Goal: Navigation & Orientation: Find specific page/section

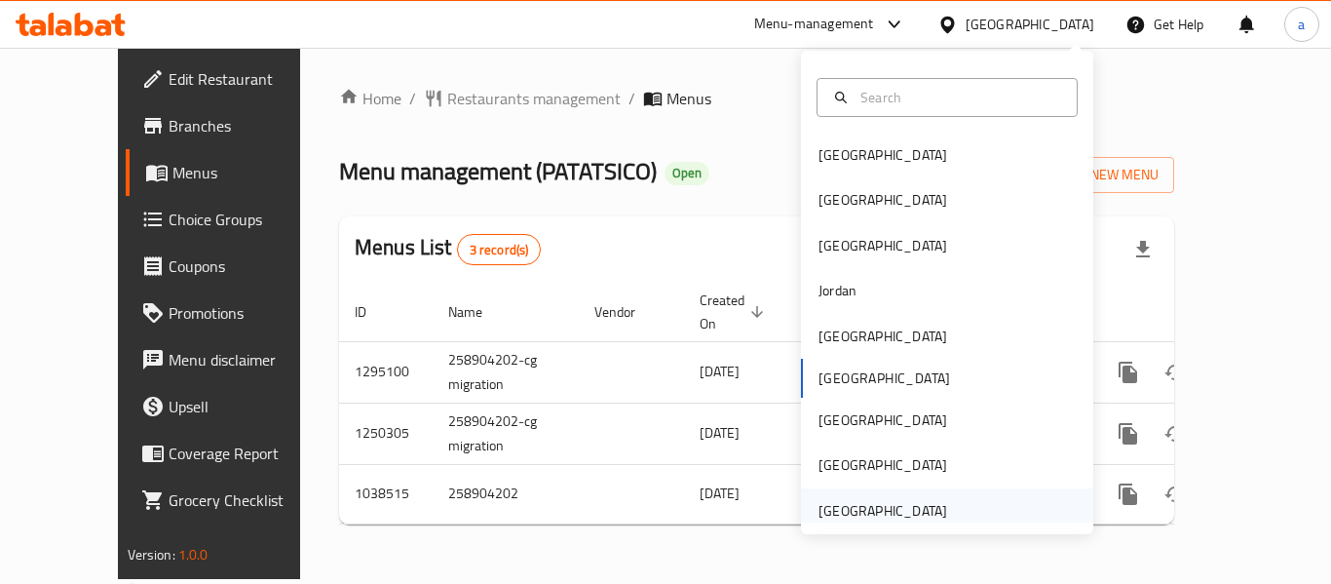
click at [870, 516] on div "[GEOGRAPHIC_DATA]" at bounding box center [883, 510] width 129 height 21
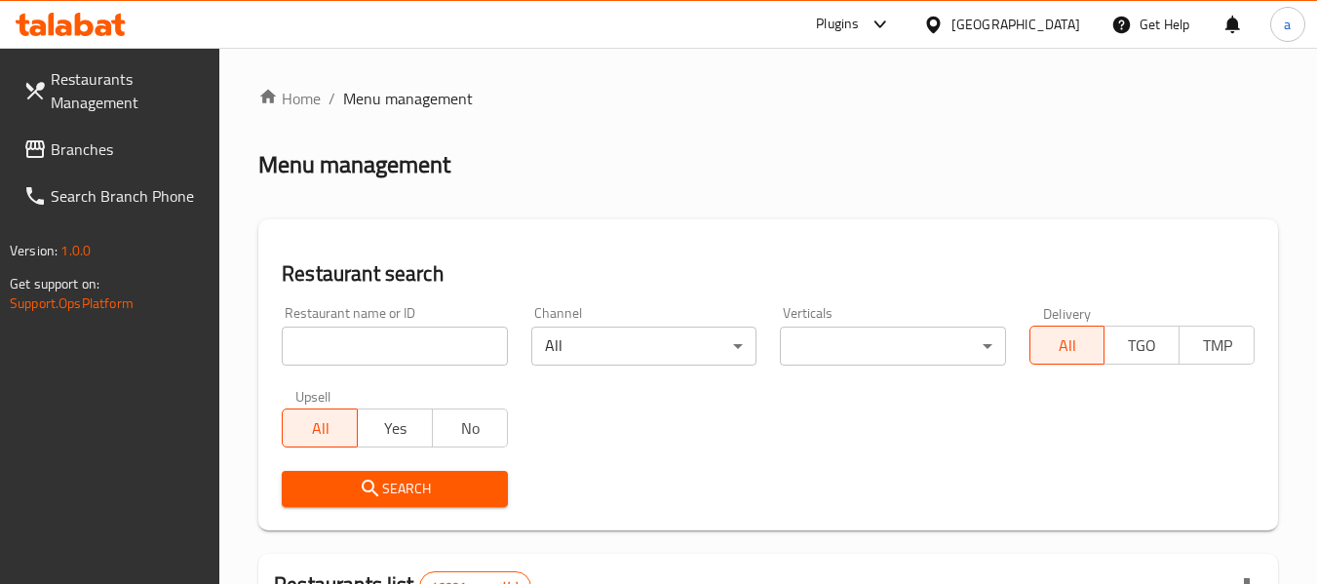
click at [108, 161] on span "Branches" at bounding box center [128, 148] width 154 height 23
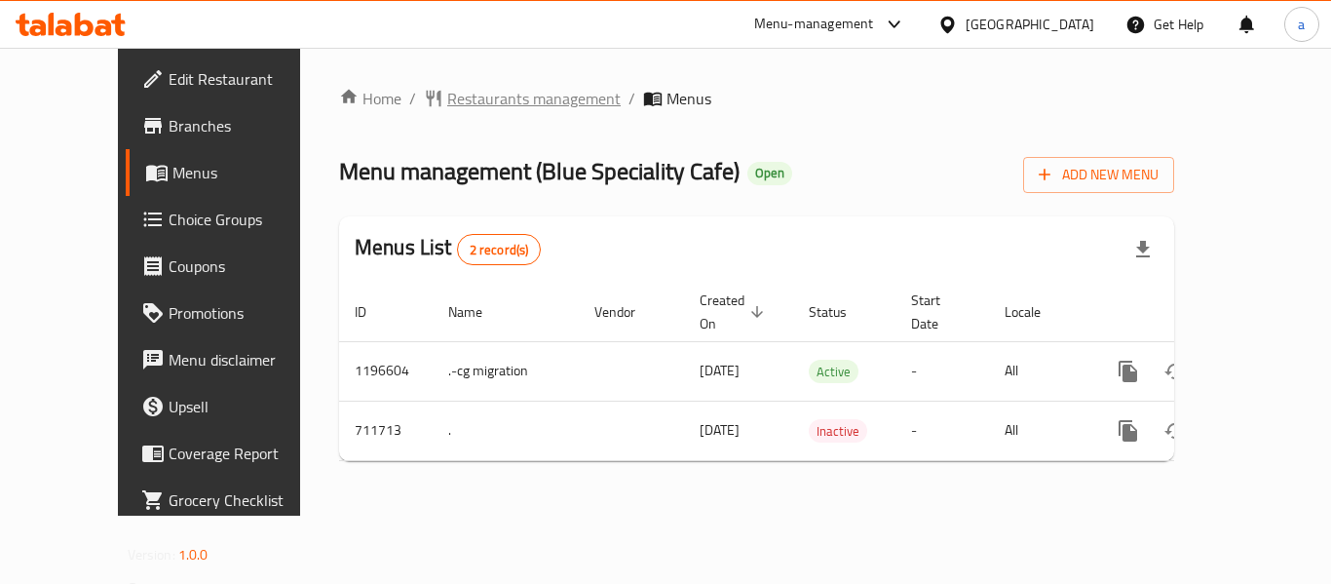
click at [447, 101] on span "Restaurants management" at bounding box center [533, 98] width 173 height 23
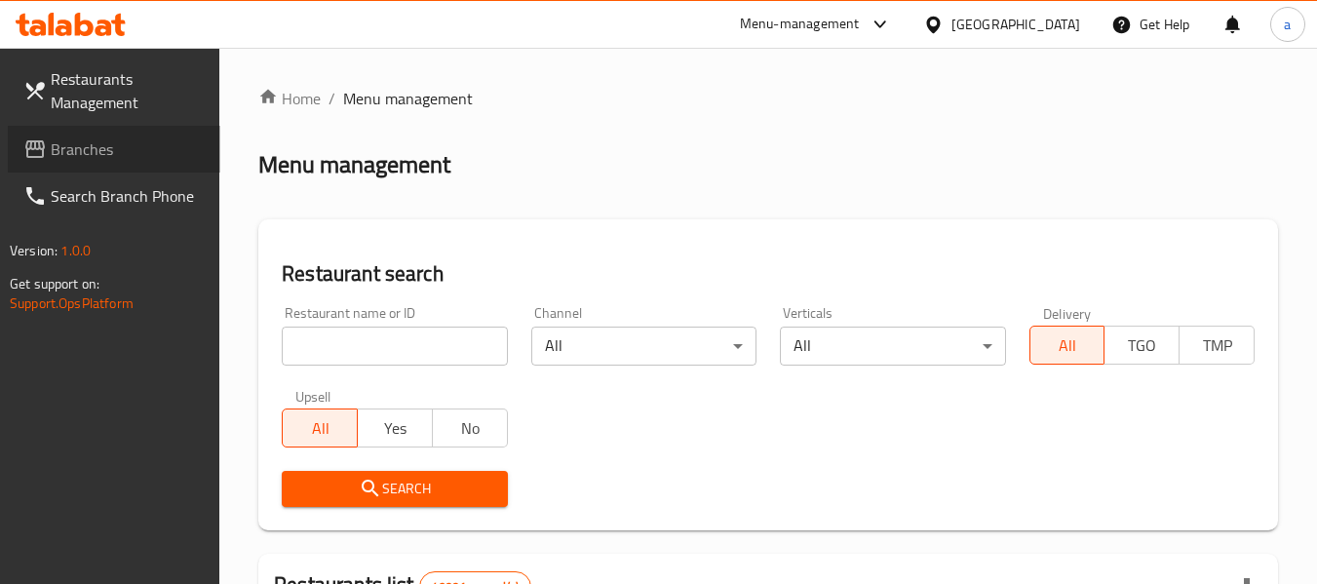
click at [82, 138] on span "Branches" at bounding box center [128, 148] width 154 height 23
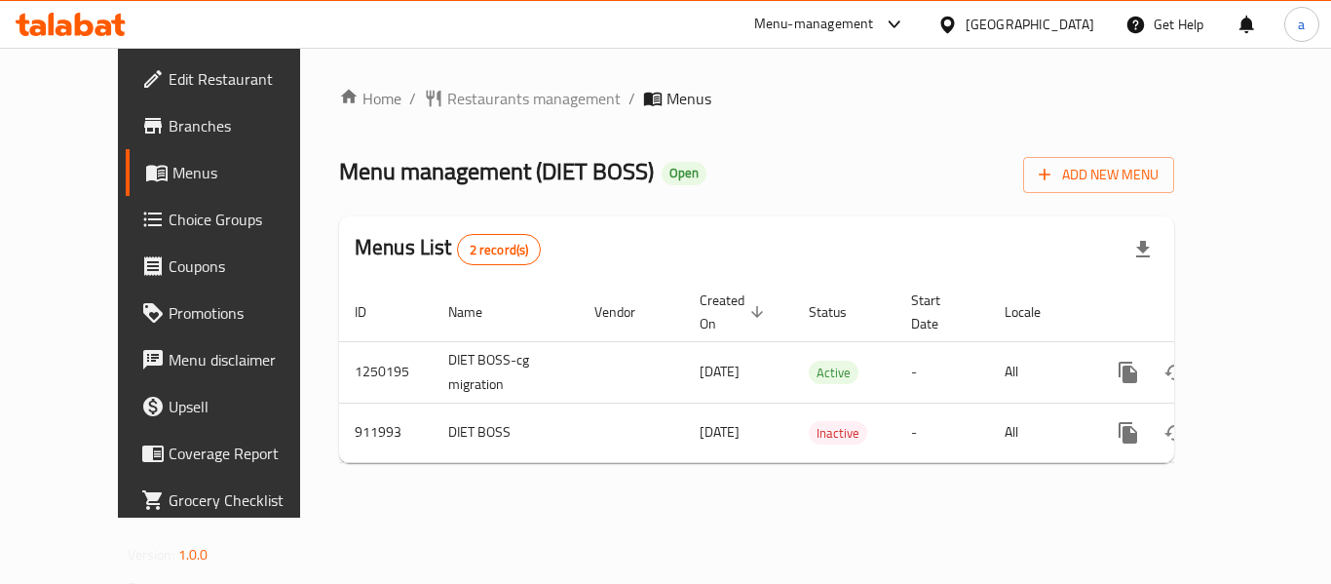
click at [1003, 23] on div "[GEOGRAPHIC_DATA]" at bounding box center [1030, 24] width 129 height 21
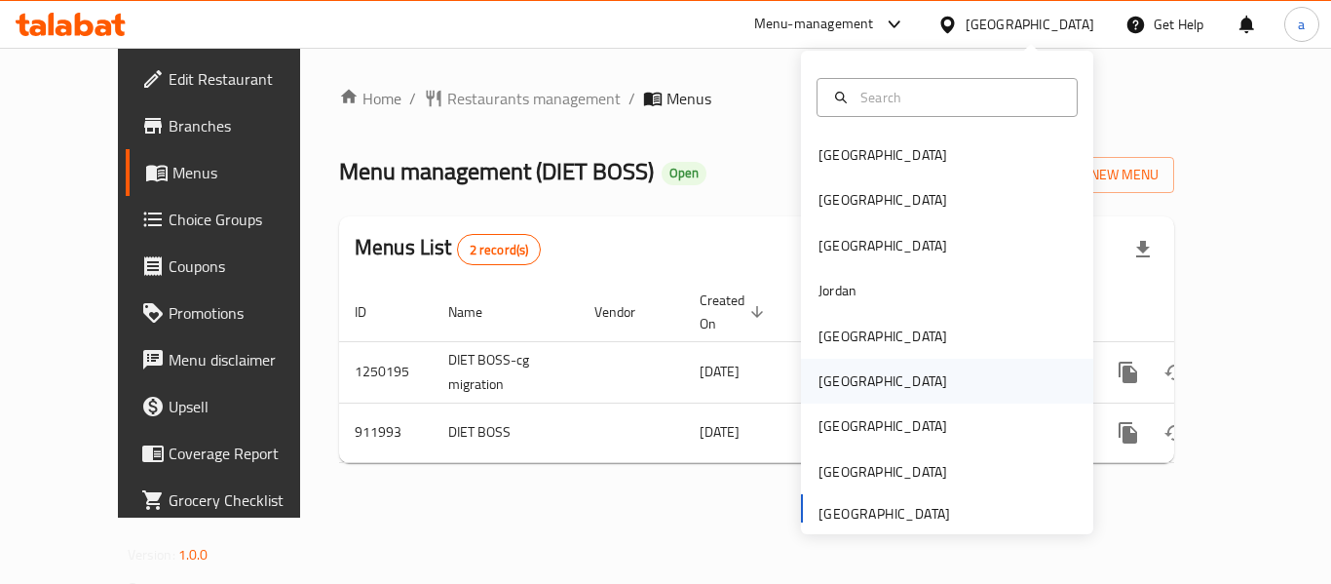
click at [867, 376] on div "[GEOGRAPHIC_DATA]" at bounding box center [947, 381] width 292 height 45
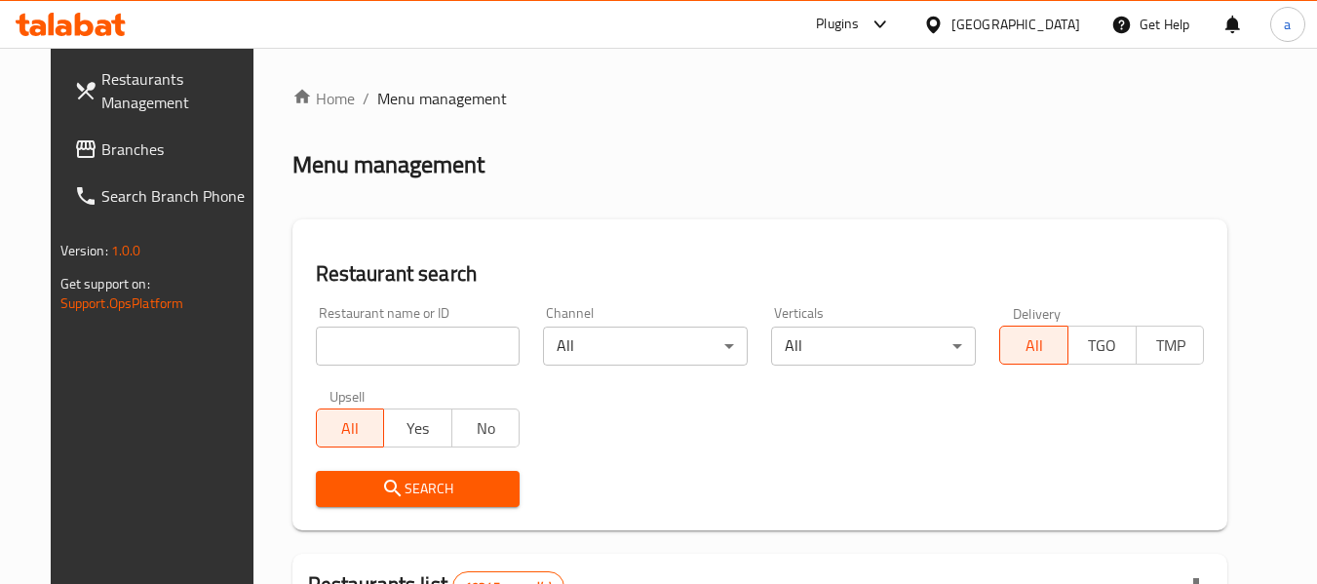
click at [100, 132] on link "Branches" at bounding box center [164, 149] width 212 height 47
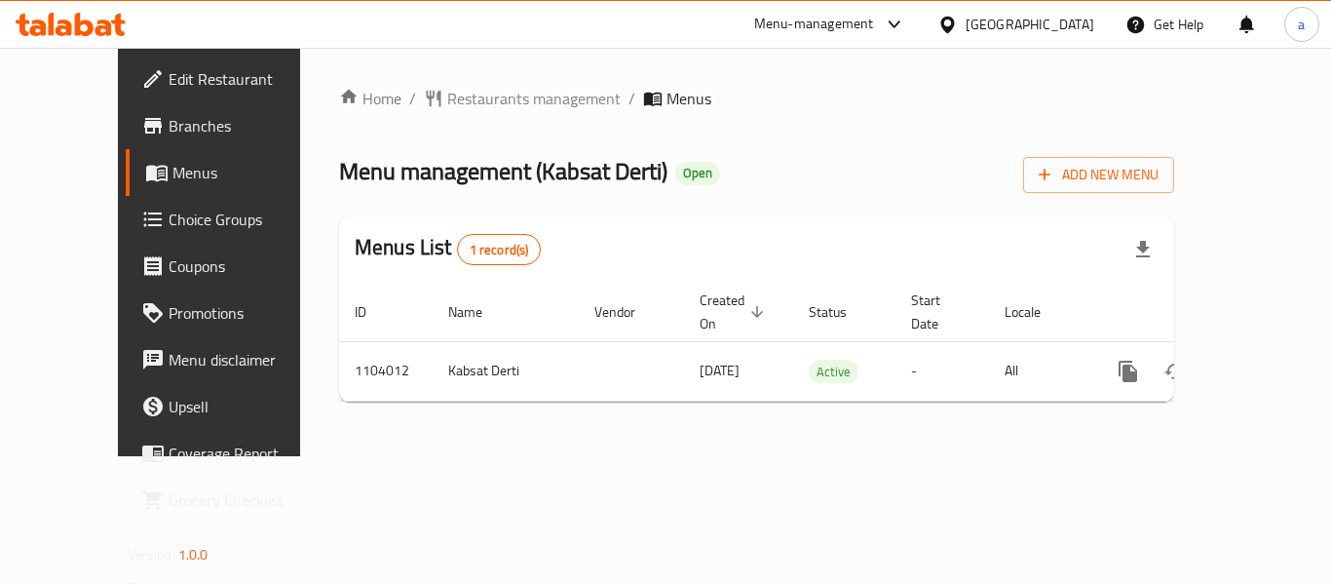
click at [1064, 24] on div "[GEOGRAPHIC_DATA]" at bounding box center [1030, 24] width 129 height 21
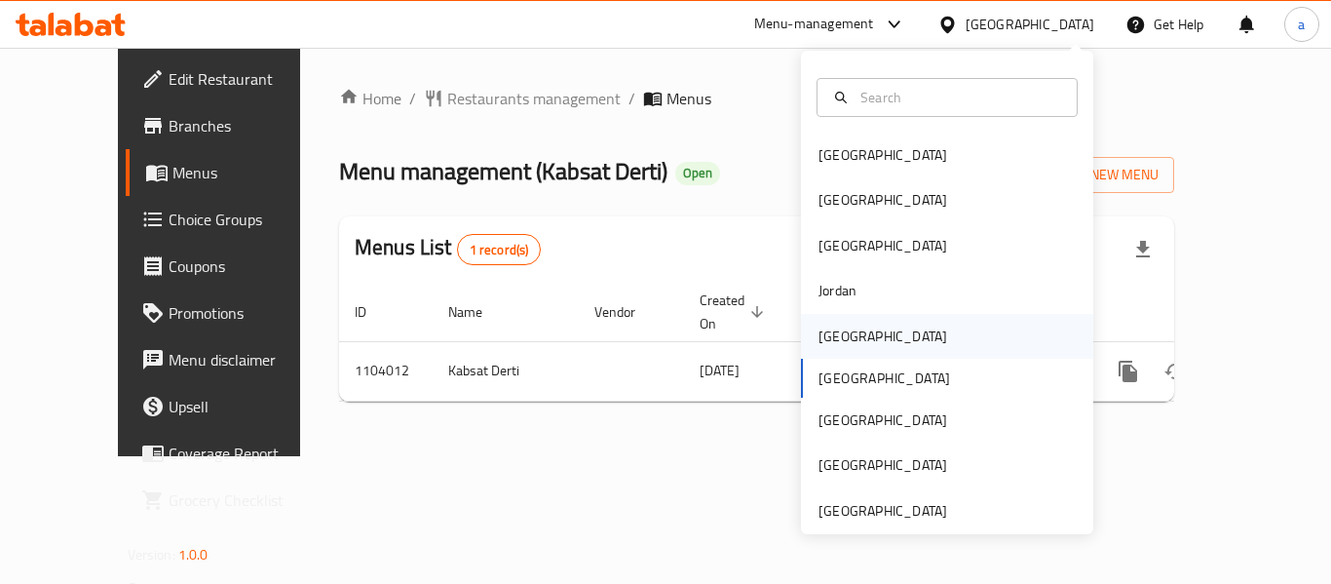
click at [854, 326] on div "[GEOGRAPHIC_DATA]" at bounding box center [883, 336] width 160 height 45
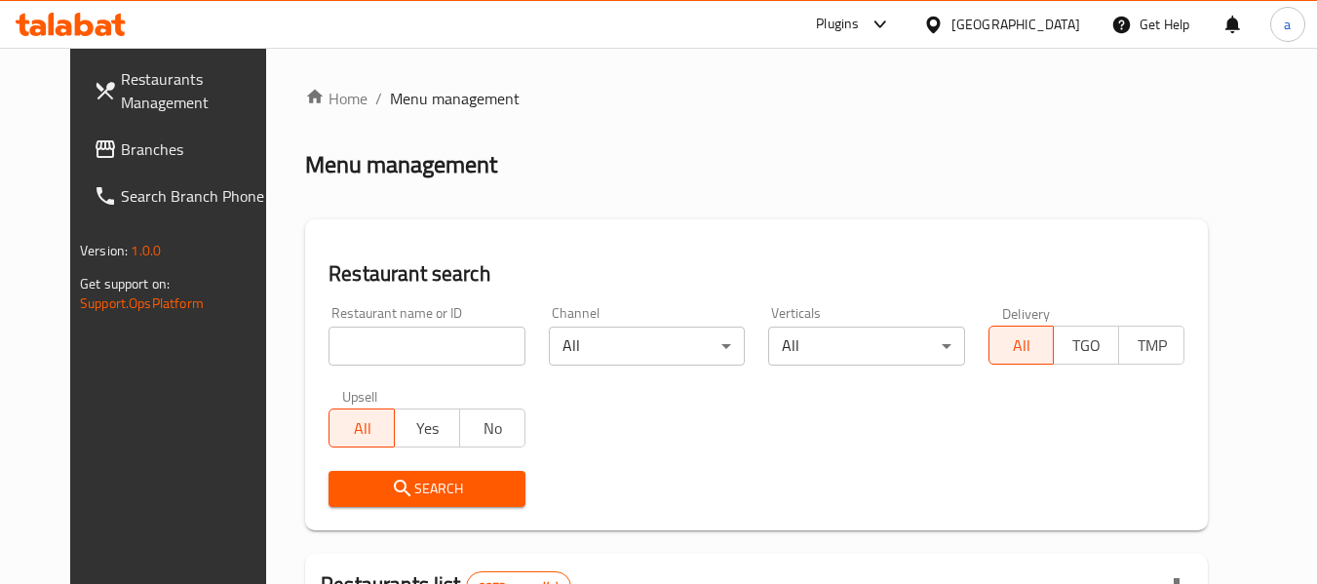
click at [121, 144] on span "Branches" at bounding box center [198, 148] width 154 height 23
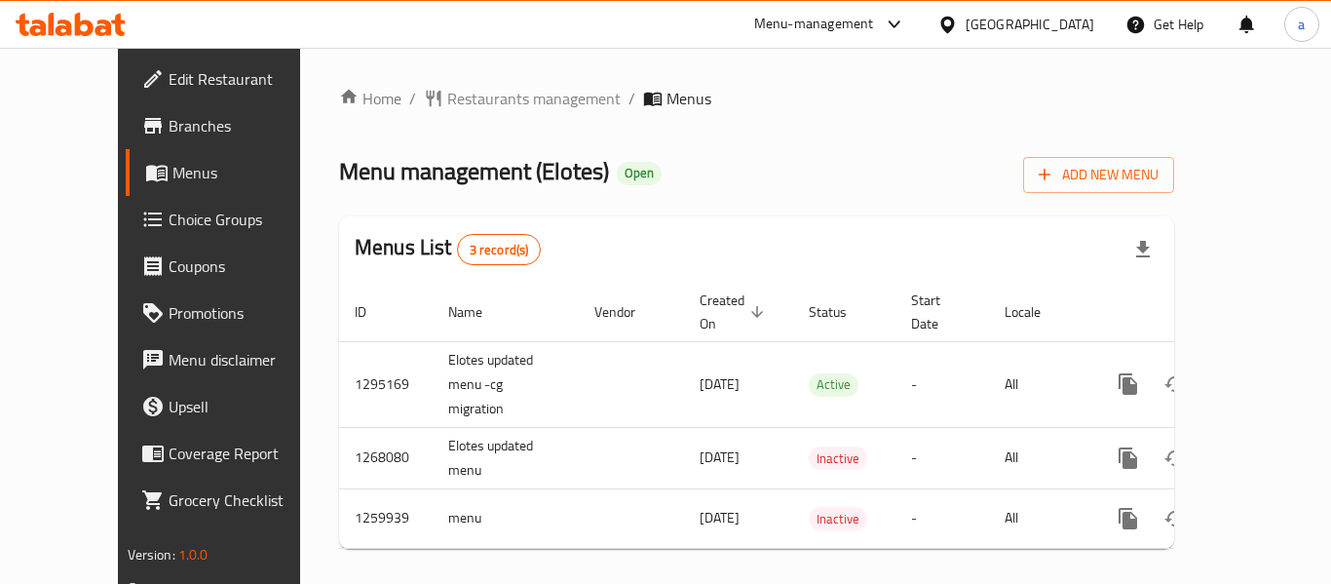
click at [1056, 19] on div "[GEOGRAPHIC_DATA]" at bounding box center [1030, 24] width 129 height 21
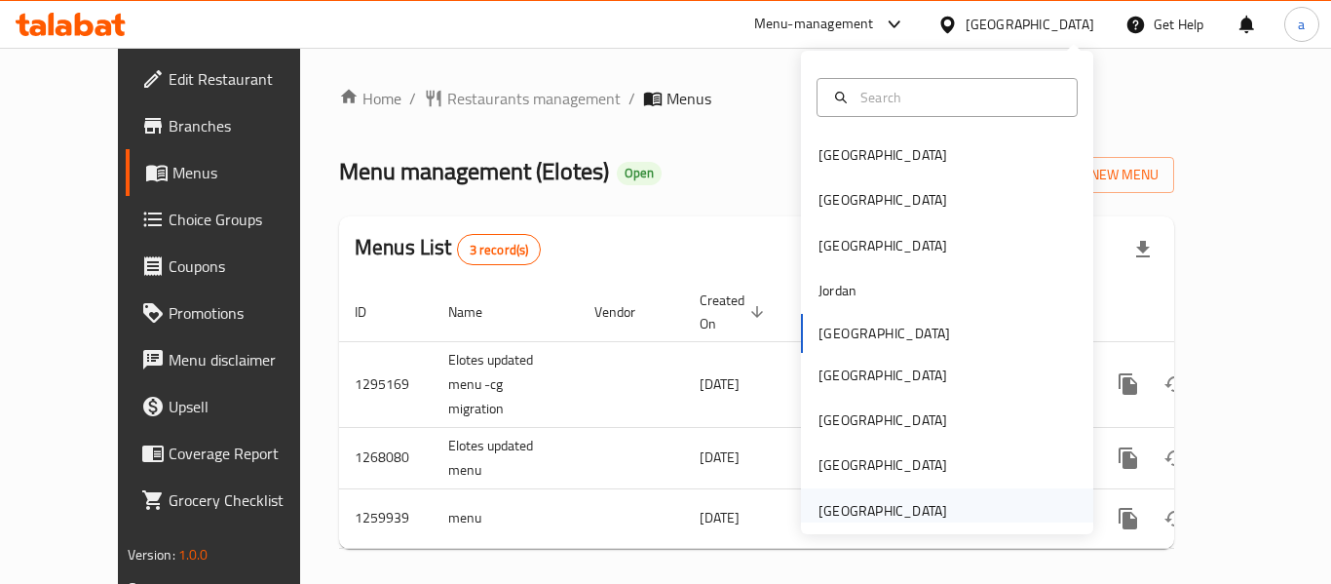
click at [908, 500] on div "[GEOGRAPHIC_DATA]" at bounding box center [883, 510] width 129 height 21
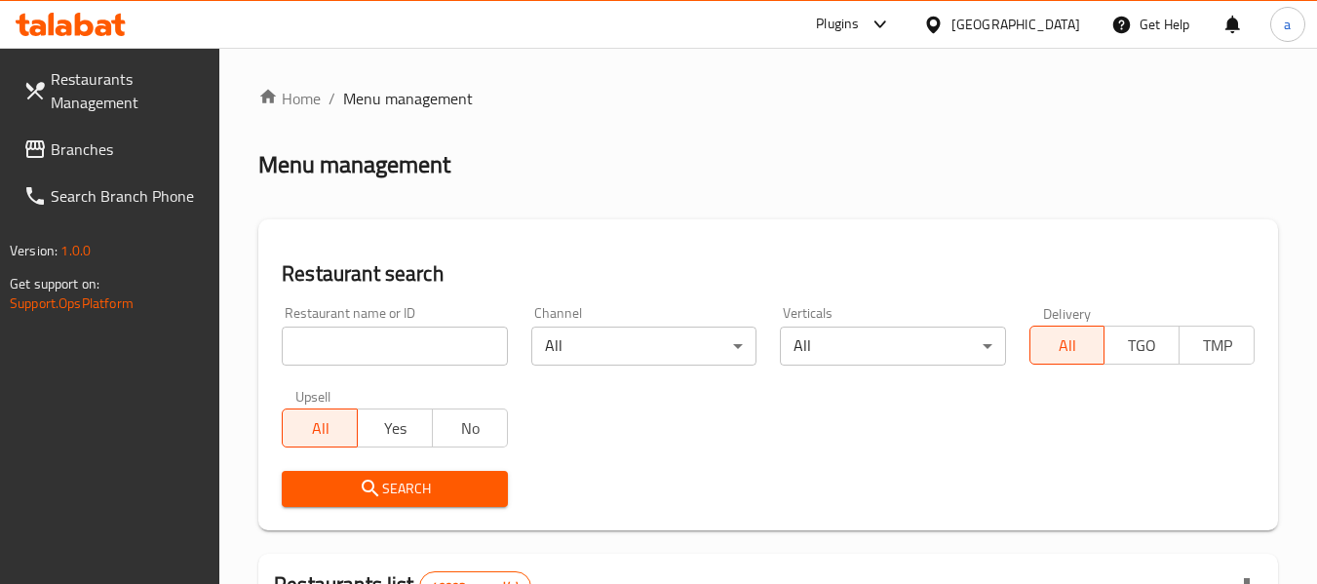
click at [134, 150] on span "Branches" at bounding box center [128, 148] width 154 height 23
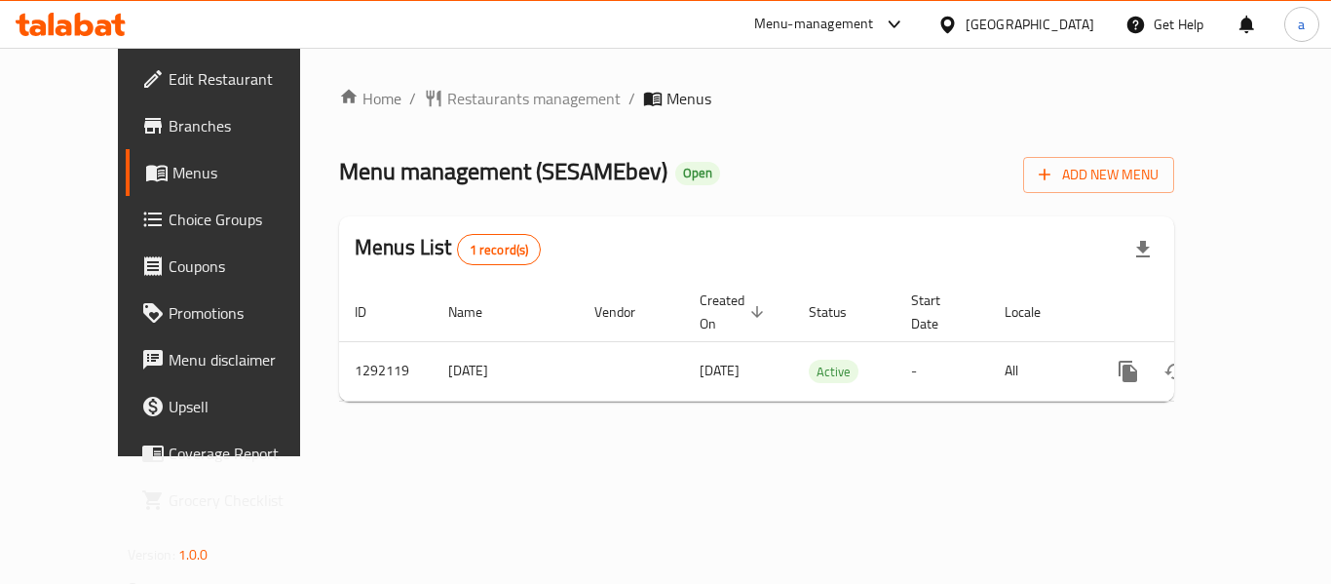
click at [1045, 26] on div "[GEOGRAPHIC_DATA]" at bounding box center [1030, 24] width 129 height 21
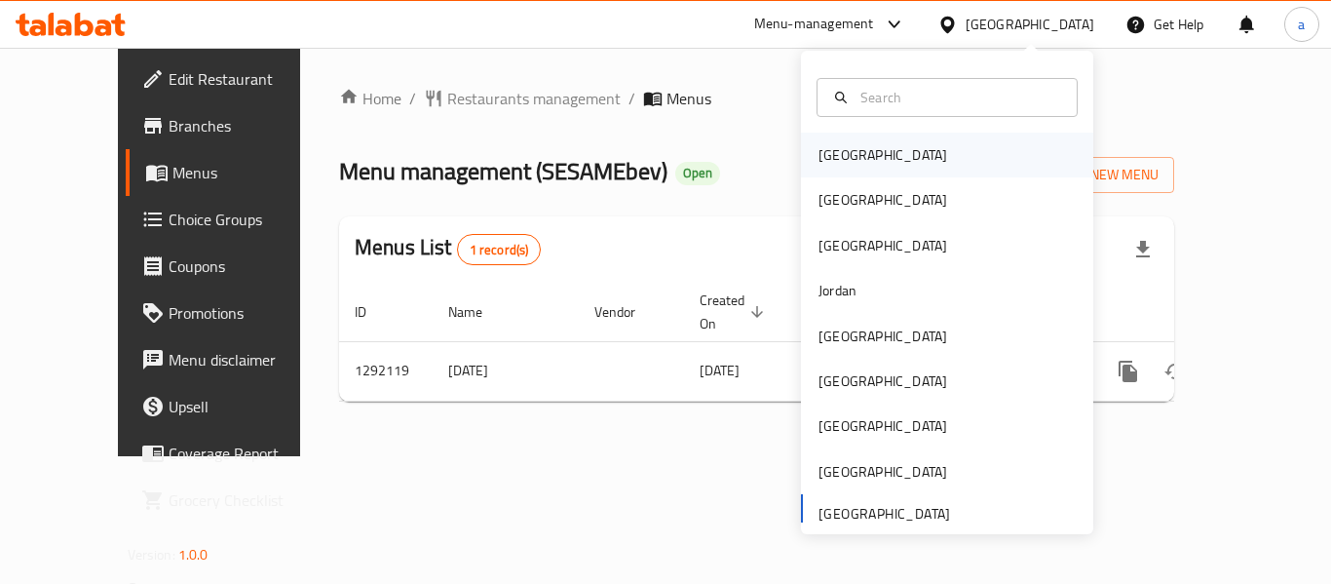
click at [834, 154] on div "[GEOGRAPHIC_DATA]" at bounding box center [883, 154] width 129 height 21
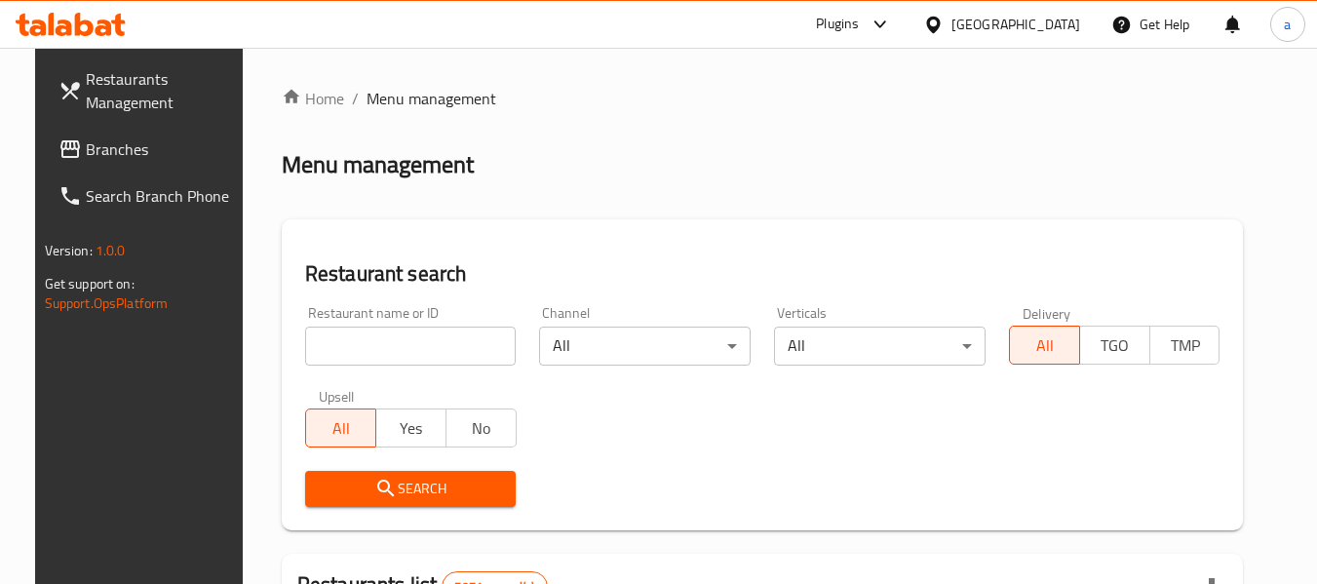
click at [153, 170] on link "Branches" at bounding box center [149, 149] width 212 height 47
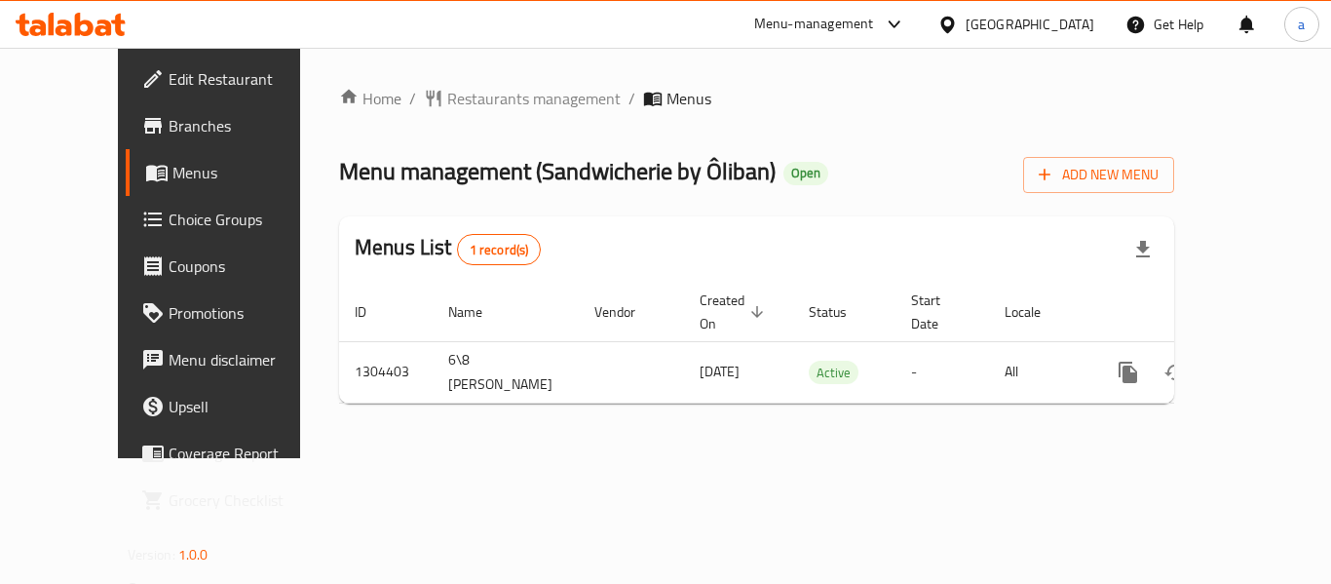
click at [1076, 19] on div "[GEOGRAPHIC_DATA]" at bounding box center [1030, 24] width 129 height 21
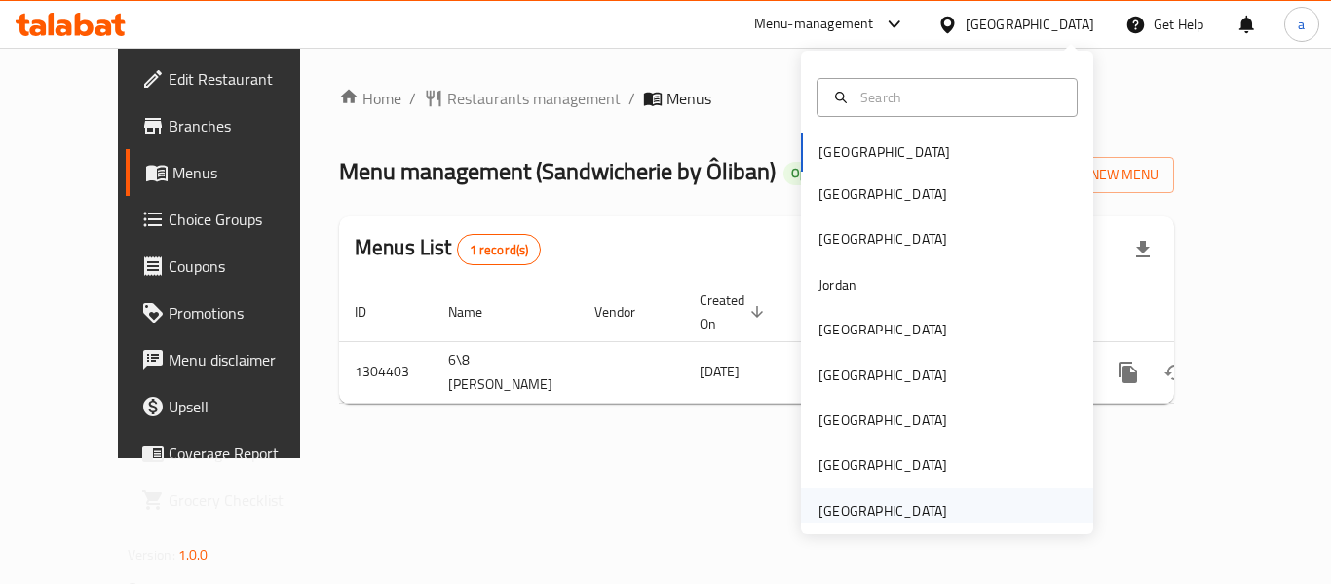
click at [876, 500] on div "[GEOGRAPHIC_DATA]" at bounding box center [883, 510] width 129 height 21
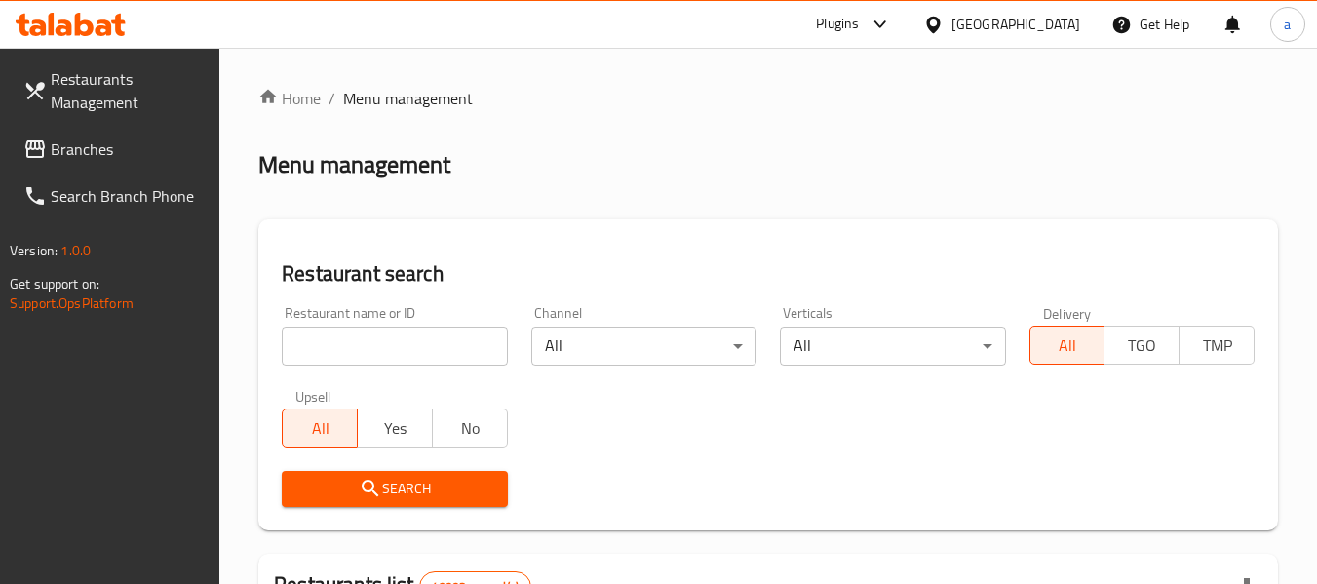
click at [130, 147] on span "Branches" at bounding box center [128, 148] width 154 height 23
